Goal: Task Accomplishment & Management: Complete application form

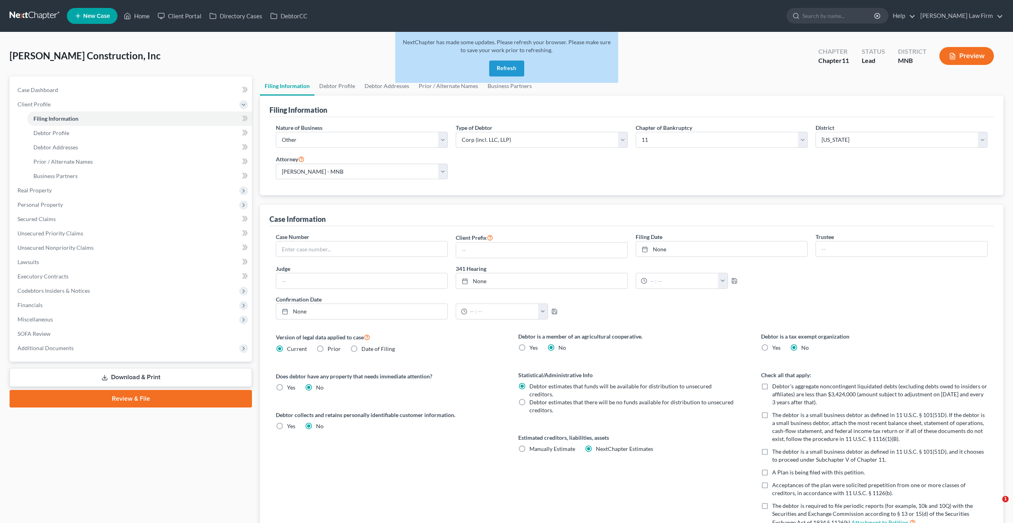
select select "3"
select select "1"
select select "42"
select select "1"
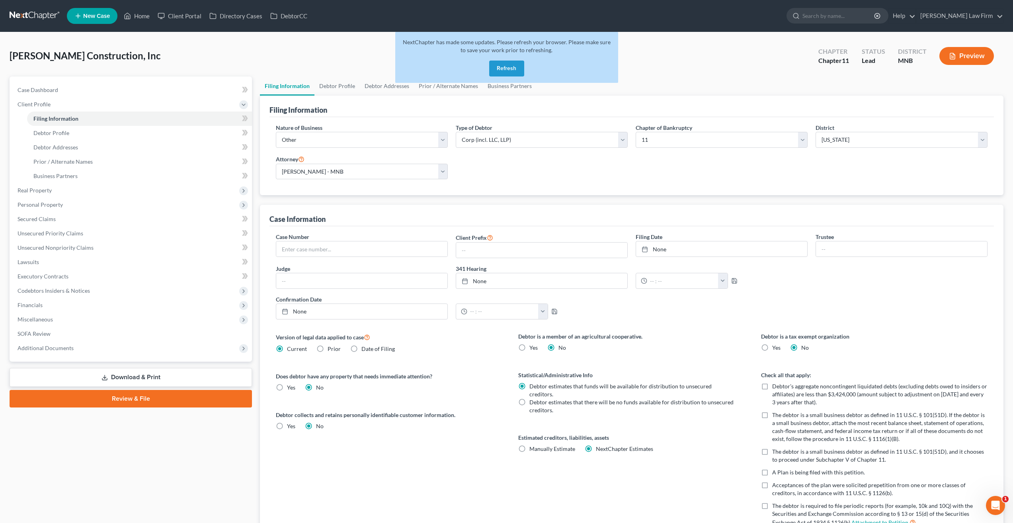
click at [503, 65] on button "Refresh" at bounding box center [506, 68] width 35 height 16
drag, startPoint x: 792, startPoint y: 134, endPoint x: 778, endPoint y: 144, distance: 17.0
click at [792, 135] on select "Select 7 11 12" at bounding box center [722, 140] width 172 height 16
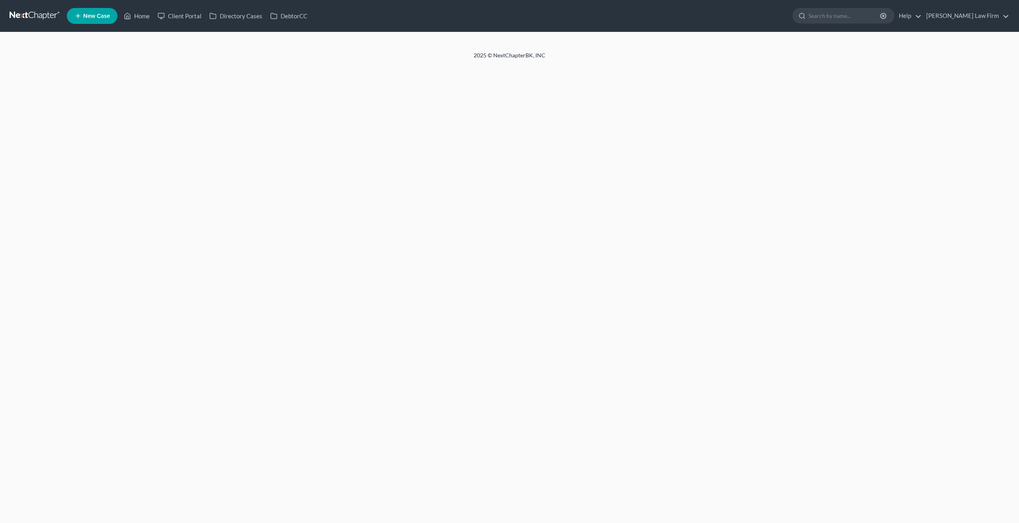
select select "3"
select select "1"
select select "42"
select select "1"
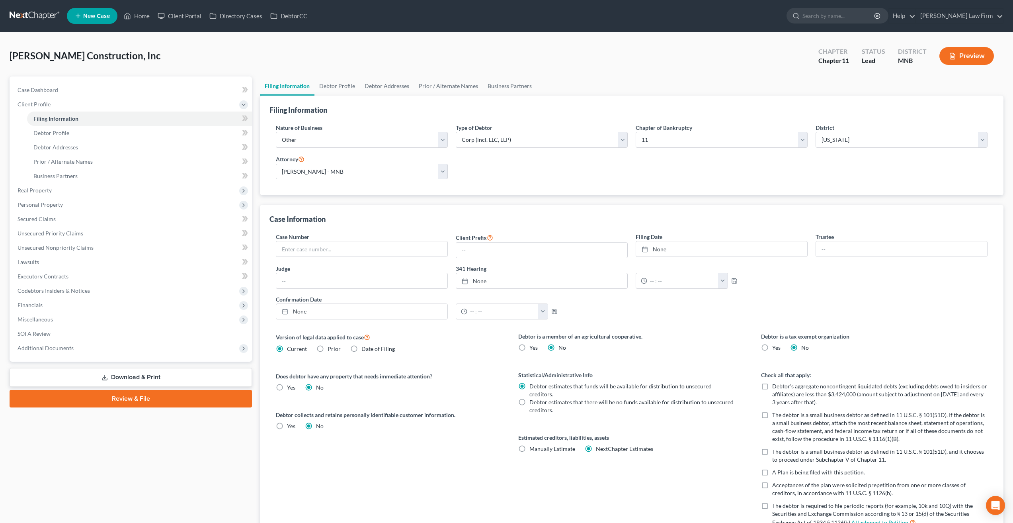
click at [690, 148] on div "Chapter of Bankruptcy Select 7 11 12" at bounding box center [722, 138] width 180 height 31
click at [685, 145] on select "Select 7 11 12" at bounding box center [722, 140] width 172 height 16
select select "0"
click at [639, 132] on select "Select 7 11 12" at bounding box center [722, 140] width 172 height 16
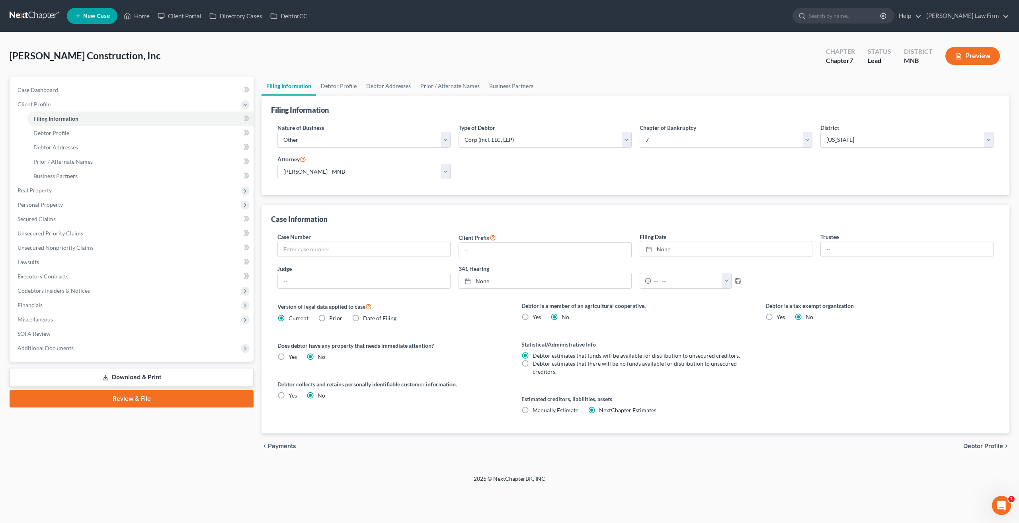
click at [45, 16] on link at bounding box center [35, 16] width 51 height 14
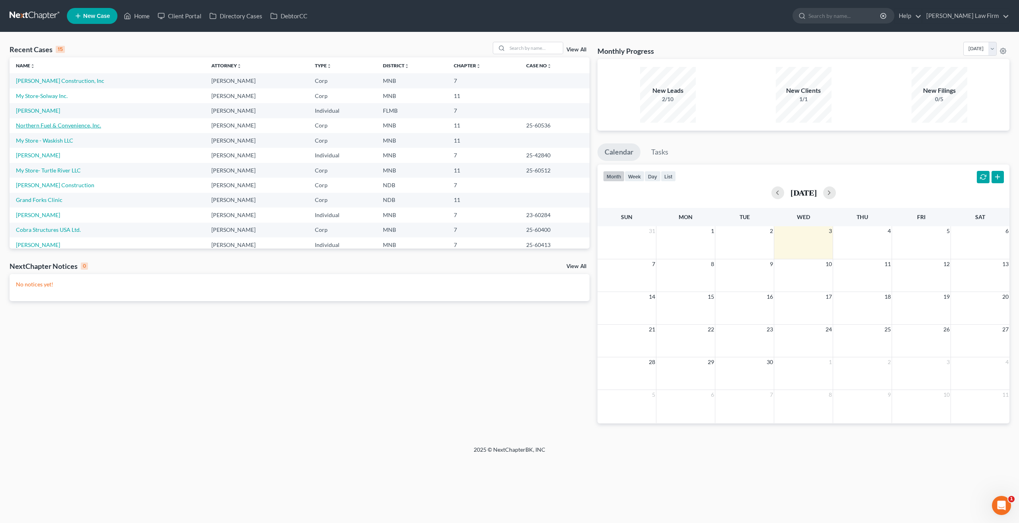
drag, startPoint x: 58, startPoint y: 128, endPoint x: 63, endPoint y: 125, distance: 5.5
click at [59, 127] on link "Northern Fuel & Convenience, Inc." at bounding box center [58, 125] width 85 height 7
select select "7"
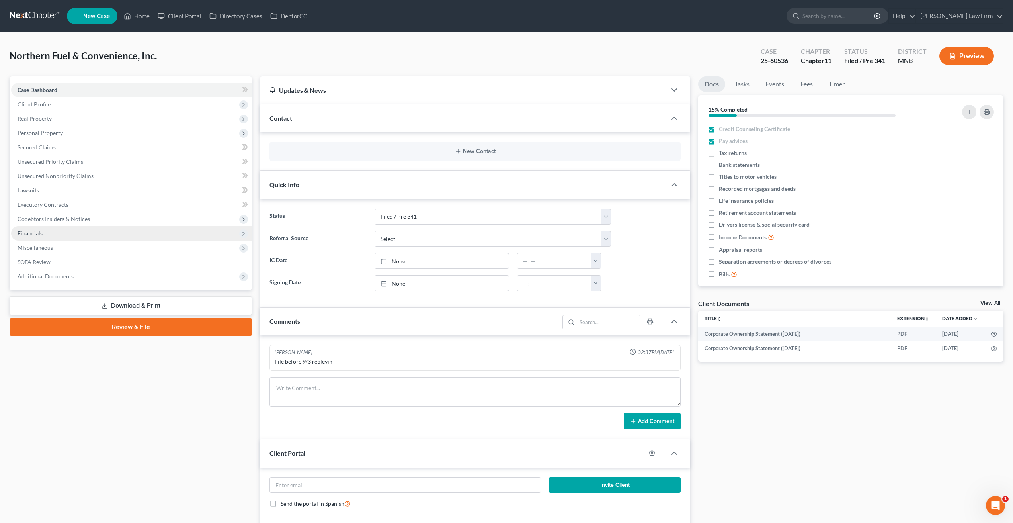
click at [66, 236] on span "Financials" at bounding box center [131, 233] width 241 height 14
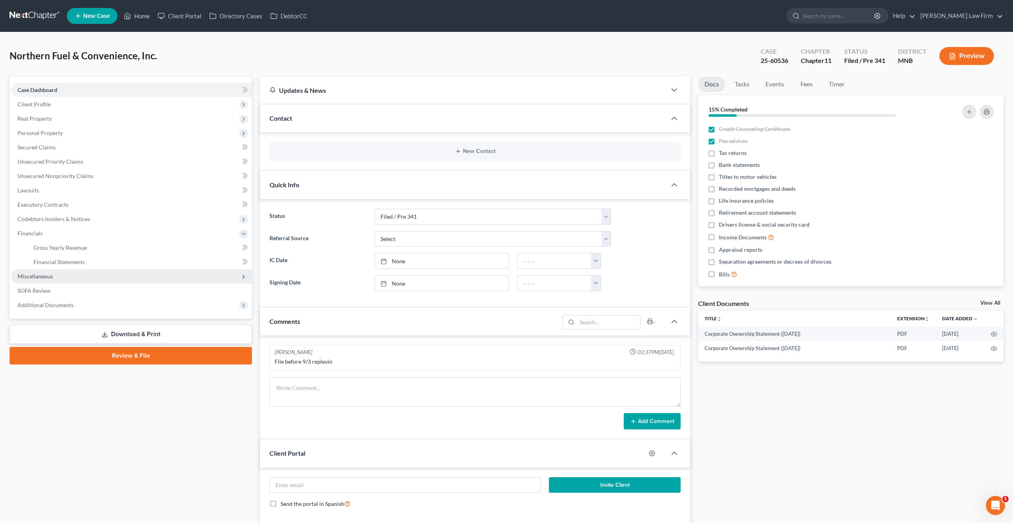
click at [60, 277] on span "Miscellaneous" at bounding box center [131, 276] width 241 height 14
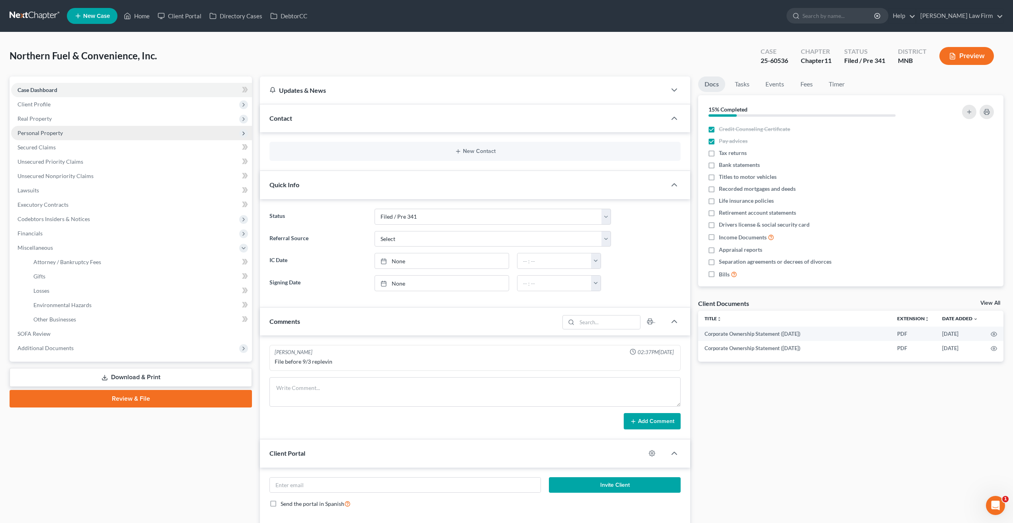
click at [45, 132] on span "Personal Property" at bounding box center [40, 132] width 45 height 7
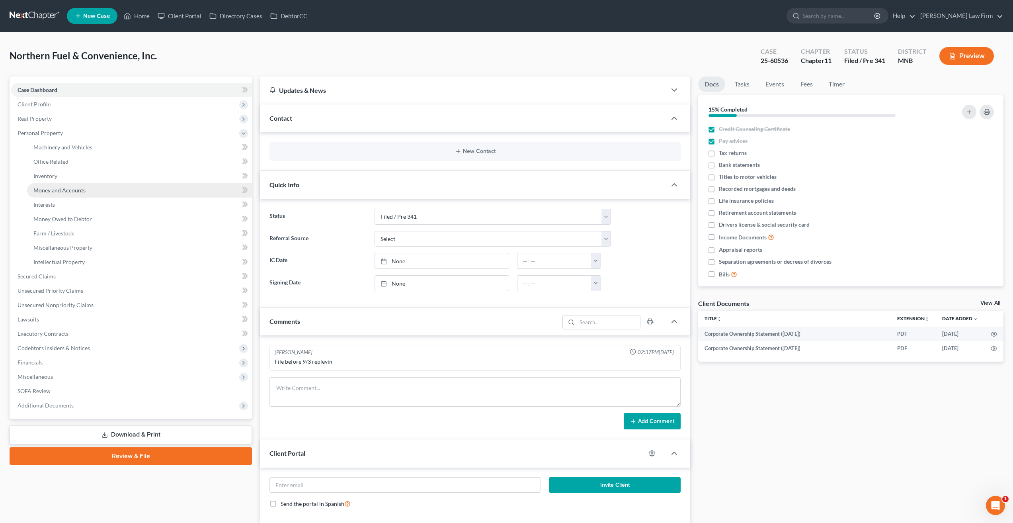
click at [63, 189] on span "Money and Accounts" at bounding box center [59, 190] width 52 height 7
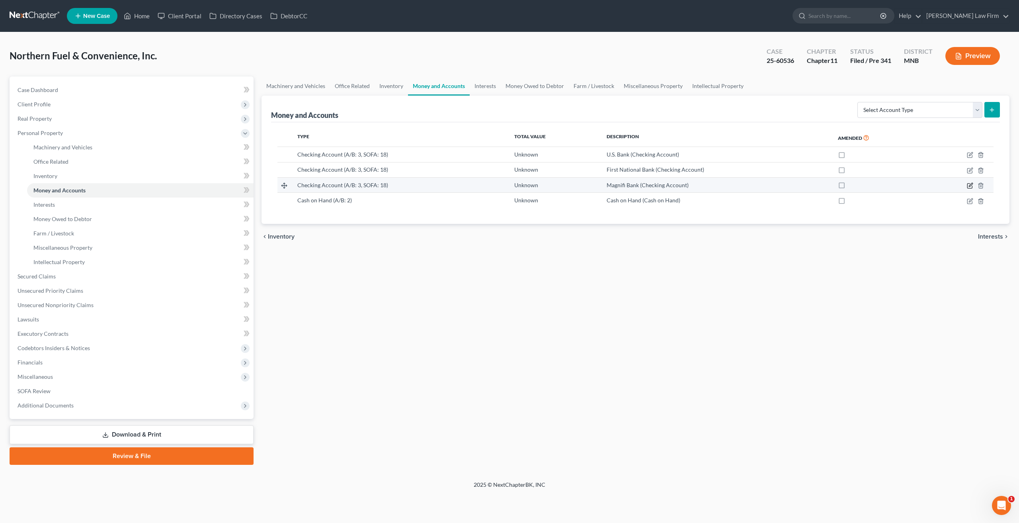
click at [971, 187] on icon "button" at bounding box center [970, 185] width 6 height 6
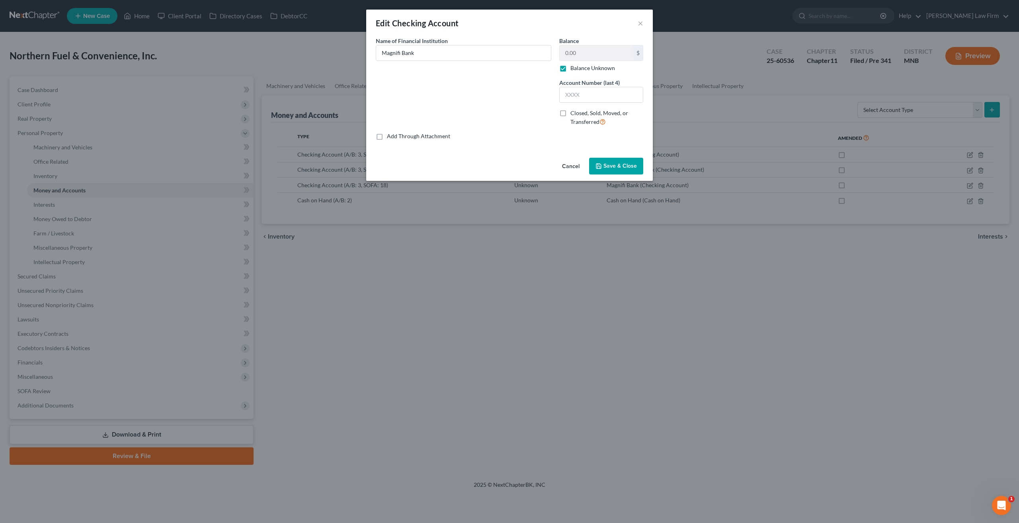
click at [571, 161] on button "Cancel" at bounding box center [571, 166] width 30 height 16
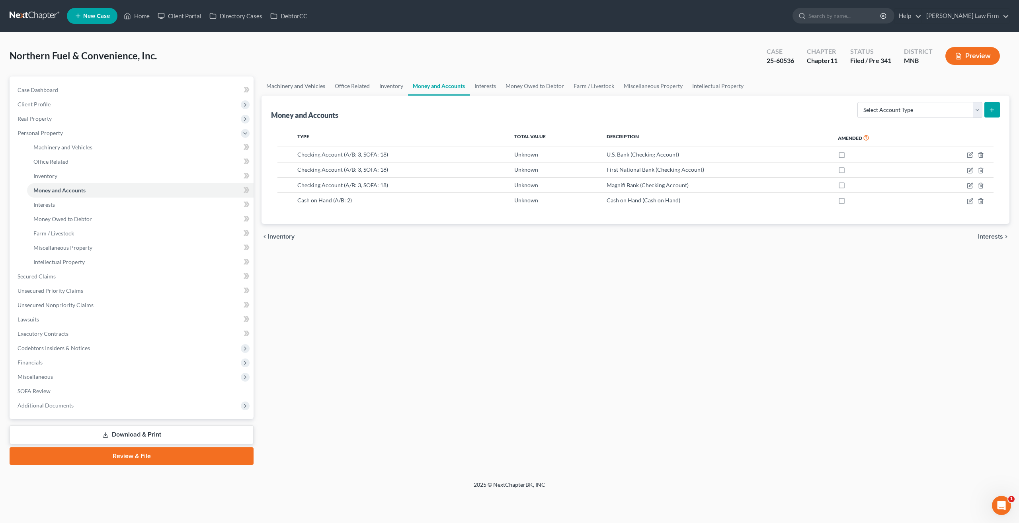
click at [34, 16] on link at bounding box center [35, 16] width 51 height 14
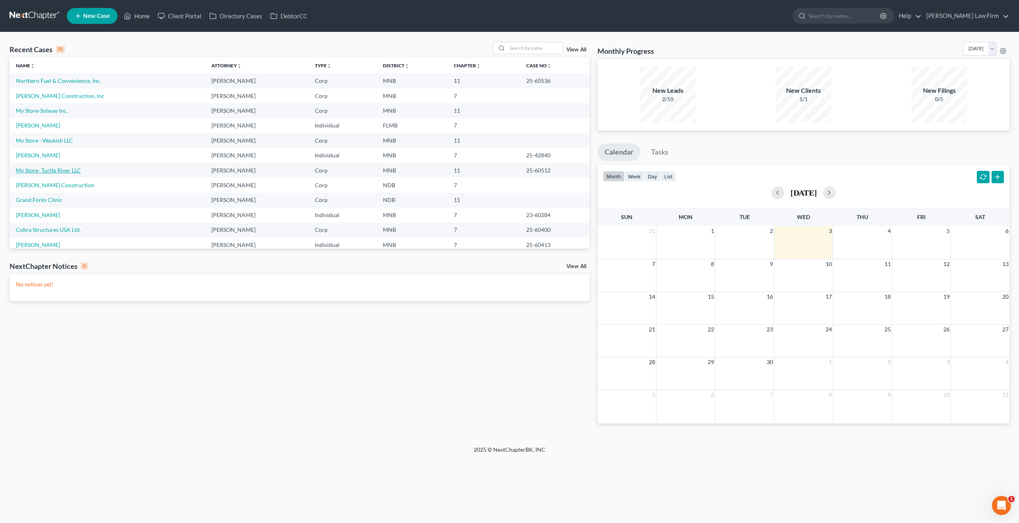
click at [54, 167] on link "My Store- Turtle River LLC" at bounding box center [48, 170] width 65 height 7
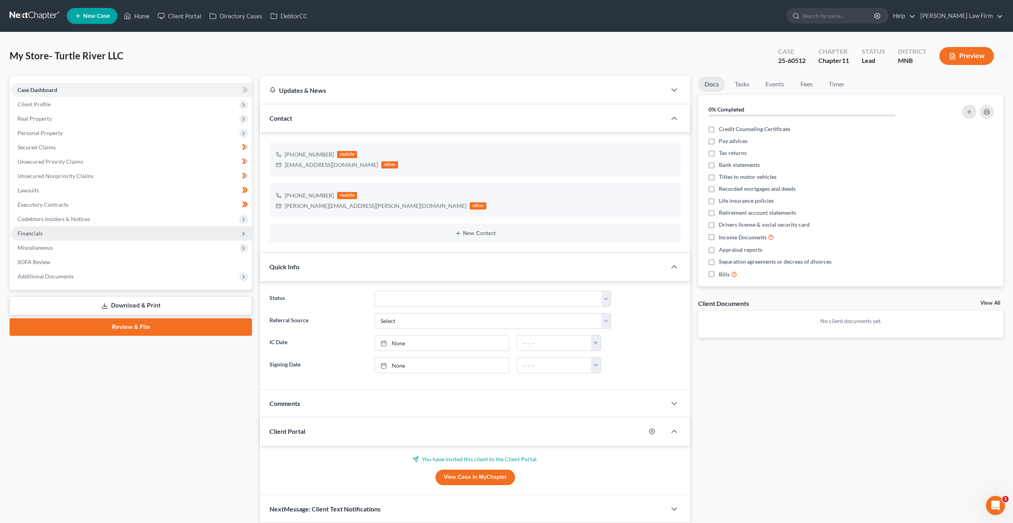
click at [52, 234] on span "Financials" at bounding box center [131, 233] width 241 height 14
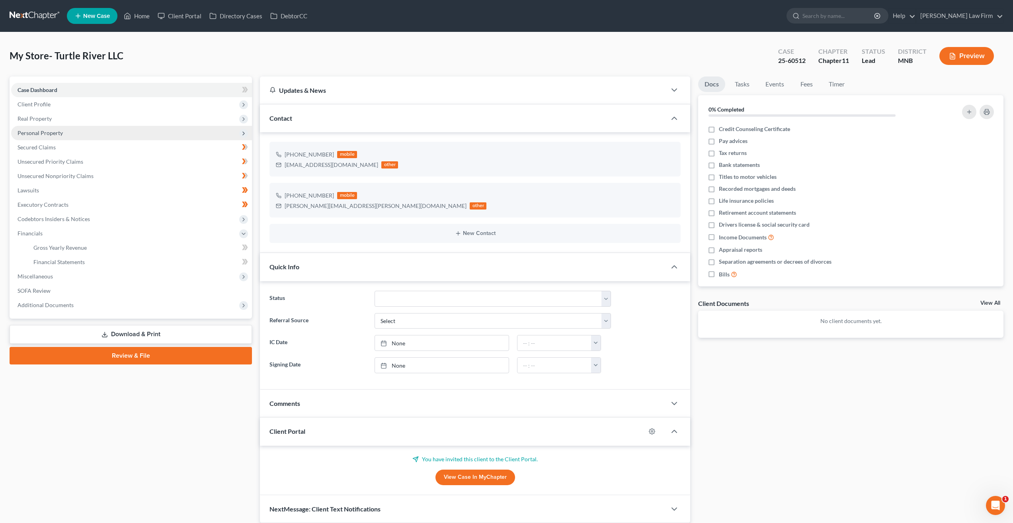
click at [65, 134] on span "Personal Property" at bounding box center [131, 133] width 241 height 14
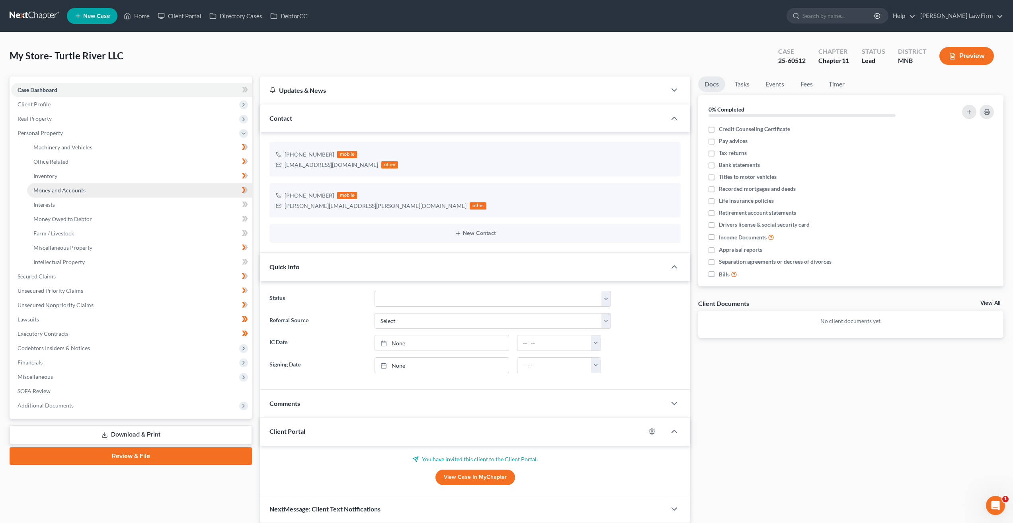
click at [67, 189] on span "Money and Accounts" at bounding box center [59, 190] width 52 height 7
